Goal: Transaction & Acquisition: Obtain resource

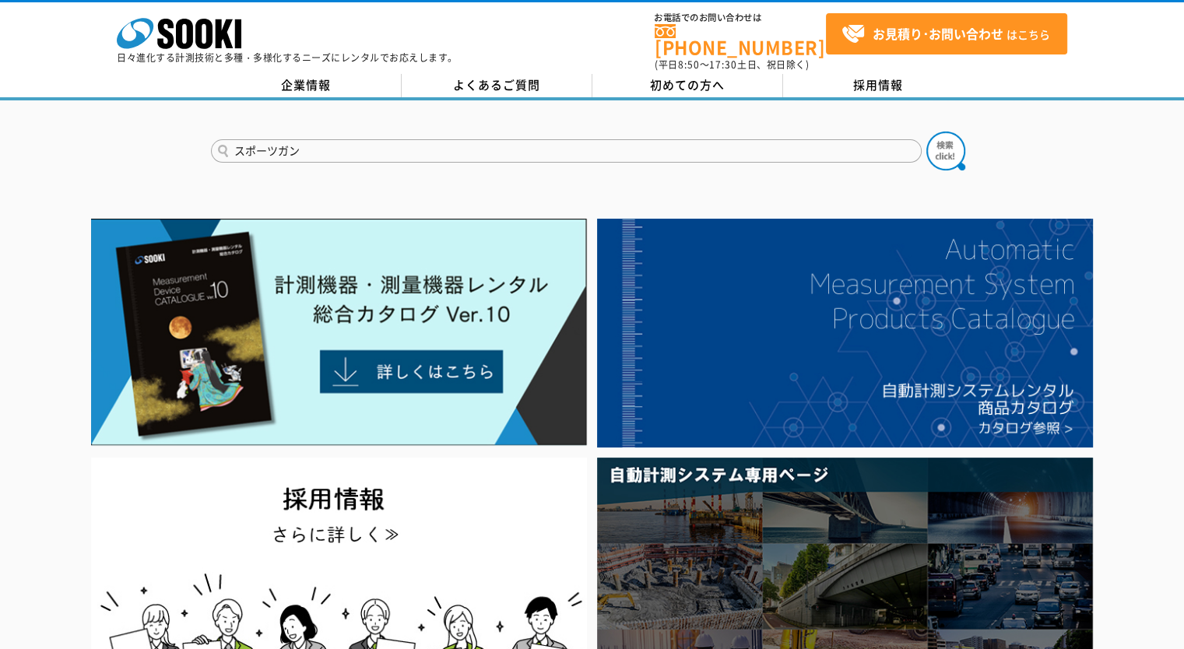
type input "スポーツガン"
click at [927, 132] on button at bounding box center [946, 151] width 39 height 39
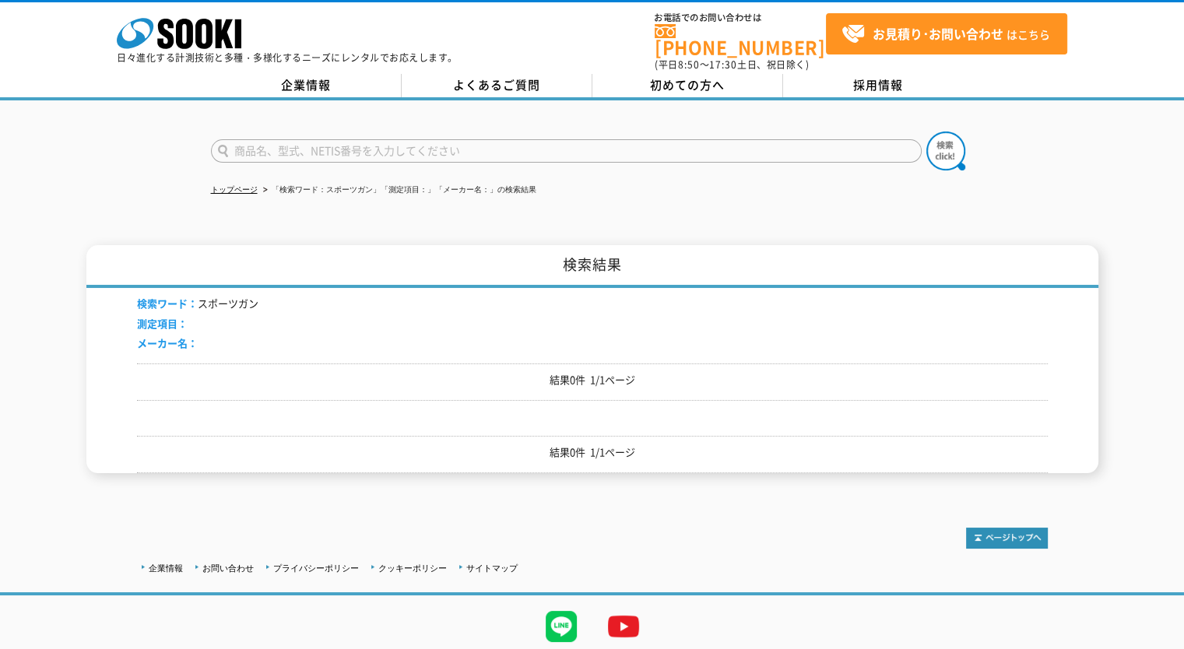
click at [420, 140] on input "text" at bounding box center [566, 150] width 711 height 23
type input "スポーツ"
click at [927, 132] on button at bounding box center [946, 151] width 39 height 39
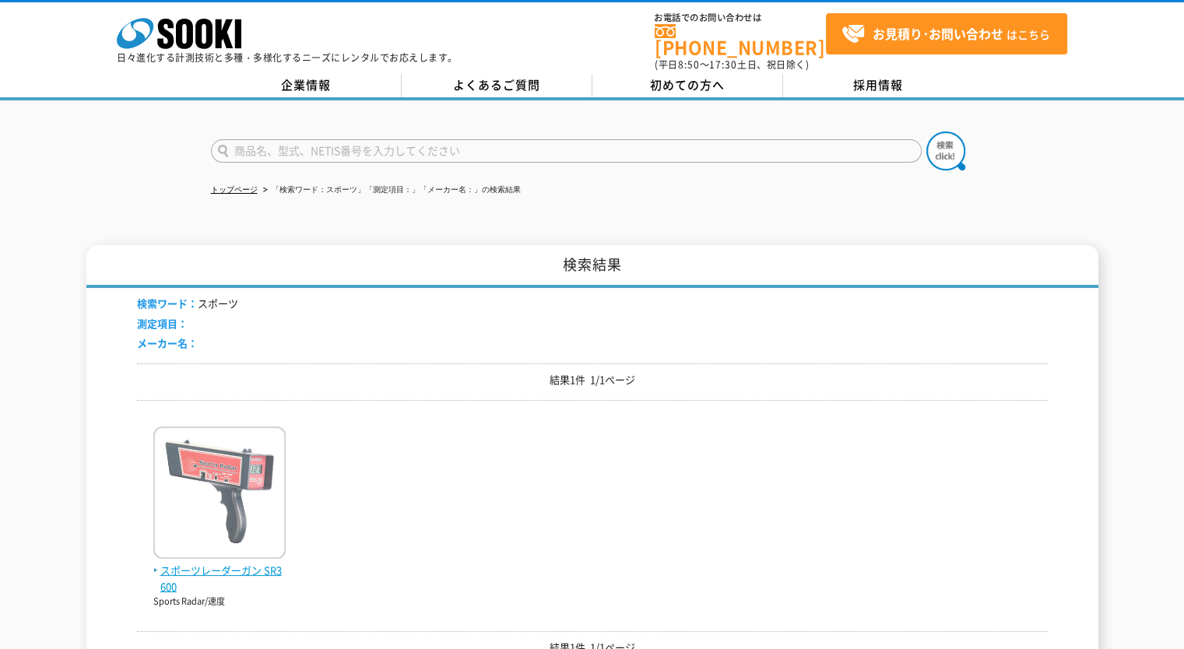
click at [209, 505] on img at bounding box center [219, 495] width 132 height 136
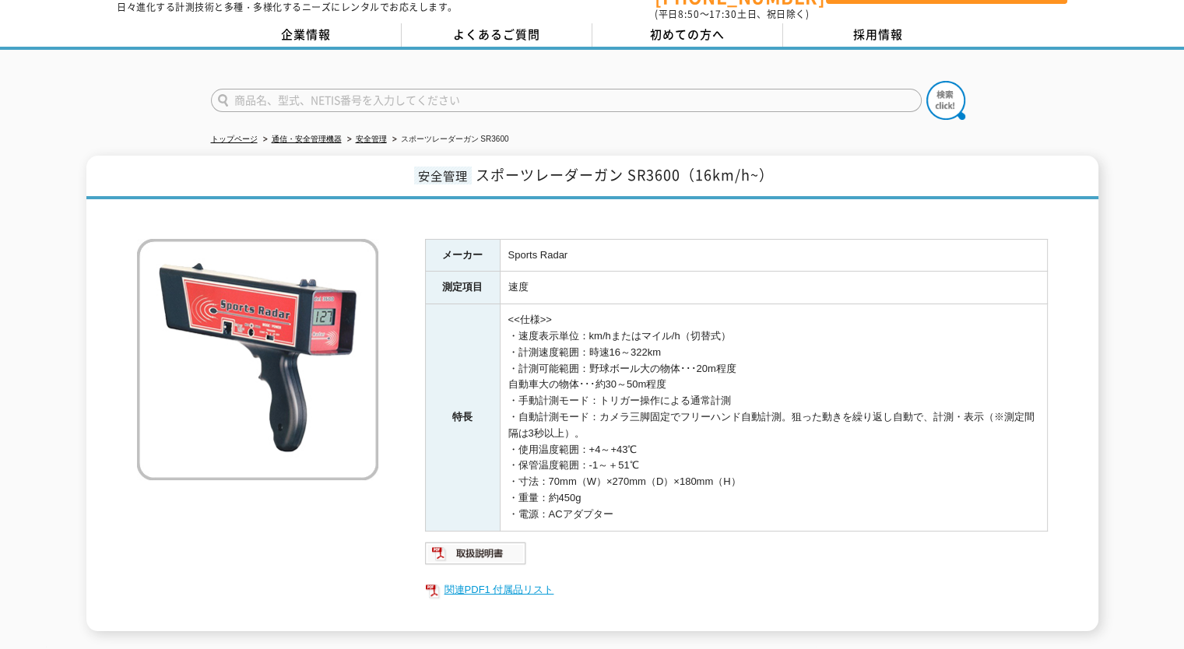
scroll to position [78, 0]
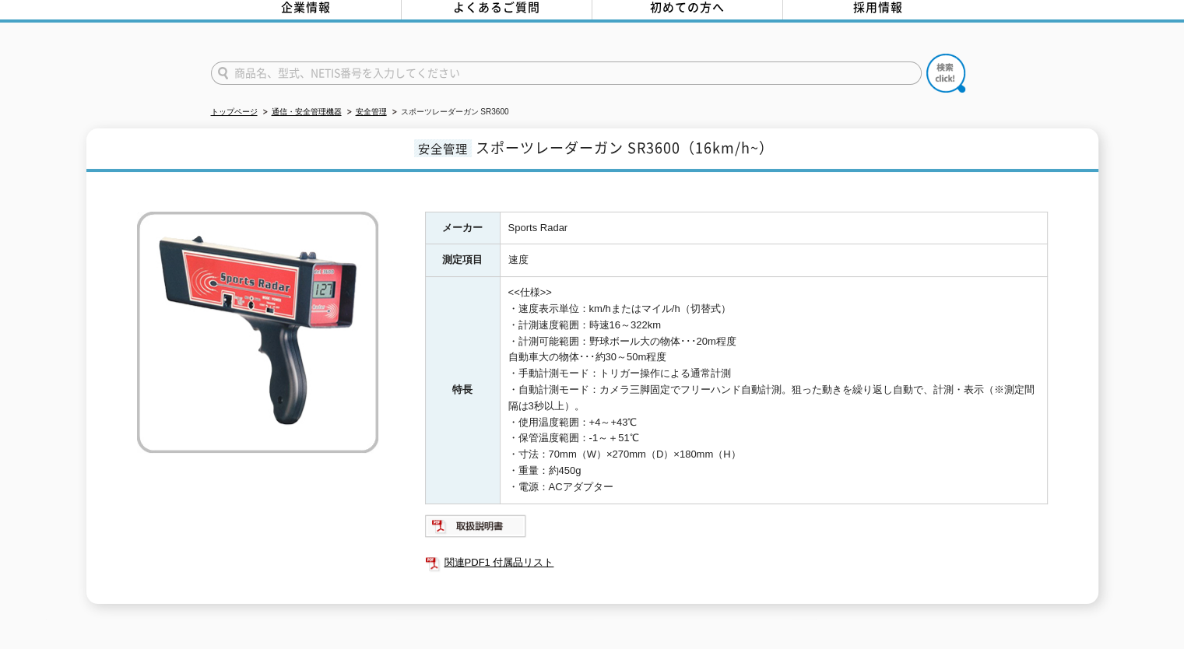
click at [479, 545] on ul "関連PDF1 付属品リスト" at bounding box center [736, 563] width 623 height 36
click at [476, 523] on img at bounding box center [476, 526] width 102 height 25
click at [503, 521] on img at bounding box center [476, 526] width 102 height 25
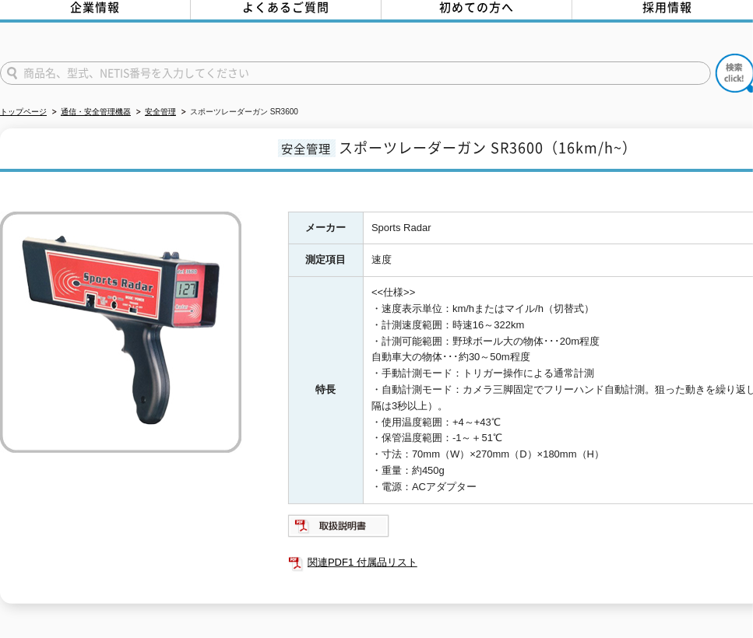
click at [528, 447] on td "<<仕様>> ・速度表示単位：km/hまたはマイル/h（切替式） ・計測速度範囲：時速16～322km ・計測可能範囲：野球ボール大の物体･･･20m程度 自…" at bounding box center [637, 390] width 547 height 227
click at [486, 265] on td "速度" at bounding box center [637, 260] width 547 height 33
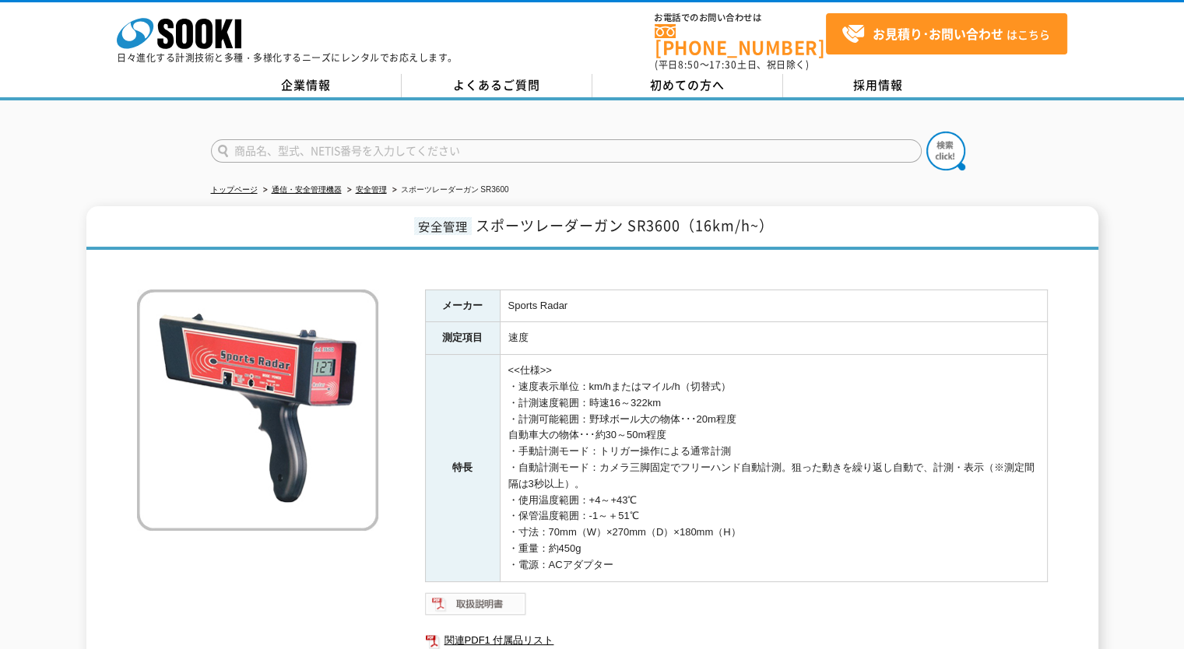
click at [488, 596] on img at bounding box center [476, 604] width 102 height 25
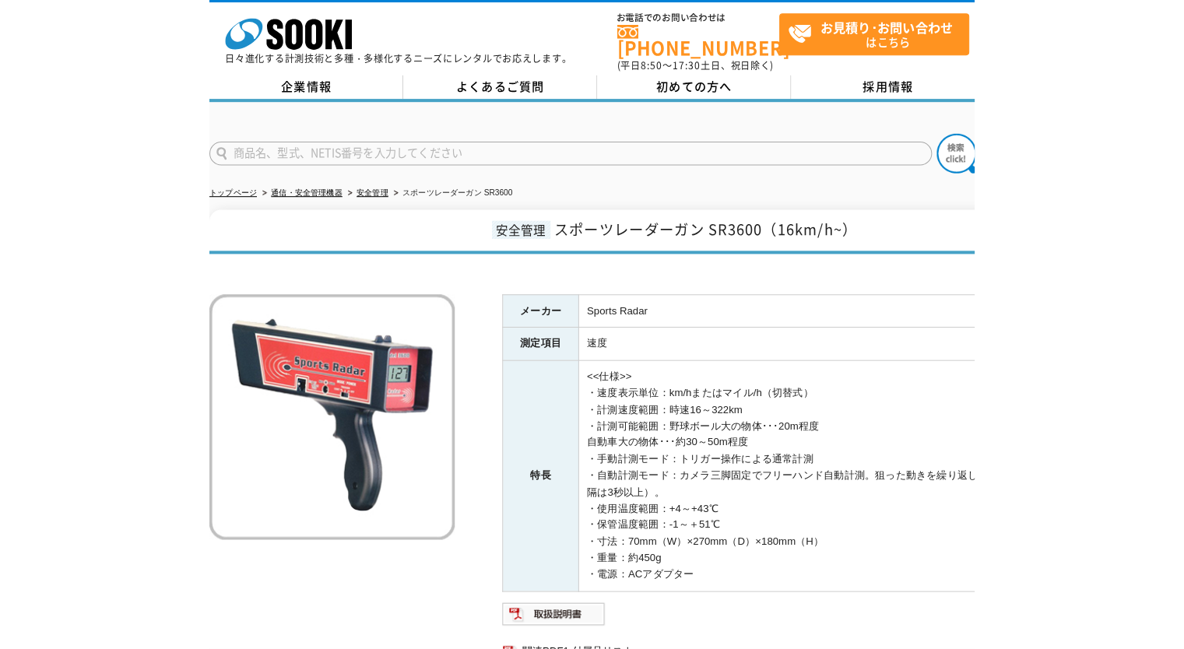
scroll to position [234, 0]
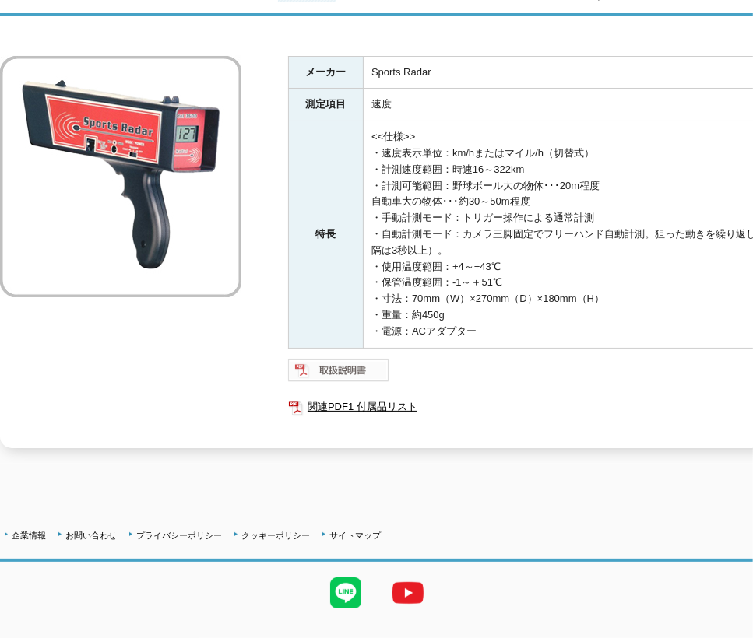
click at [367, 358] on img at bounding box center [339, 370] width 102 height 25
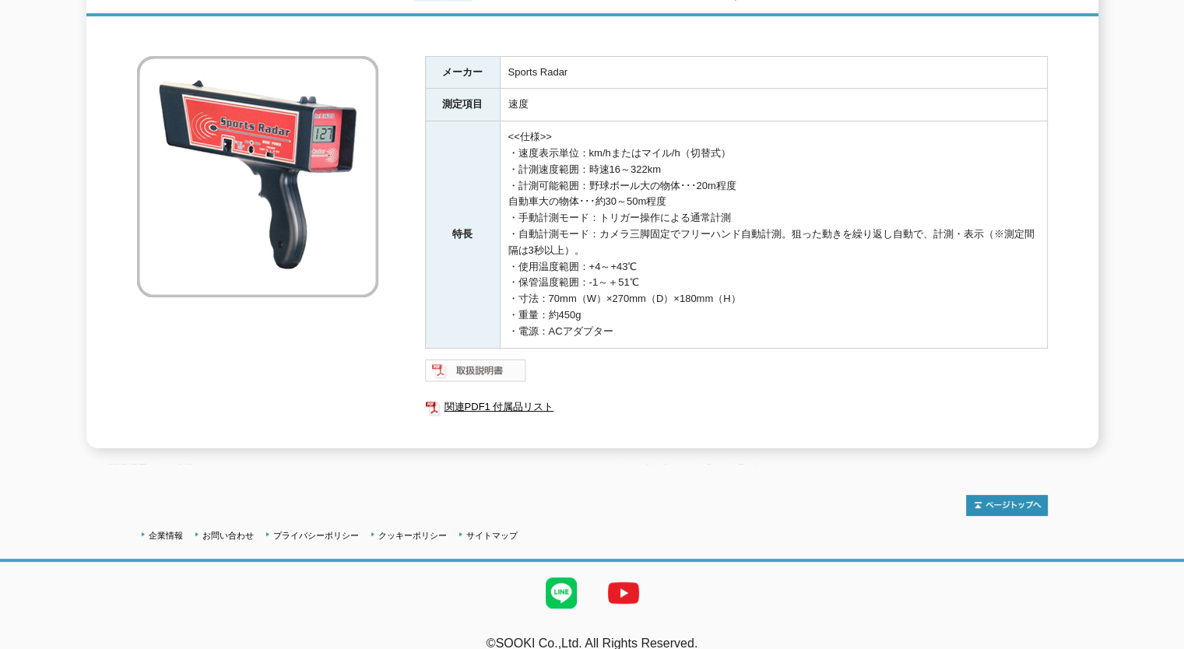
click at [505, 358] on img at bounding box center [476, 370] width 102 height 25
